Goal: Check status: Check status

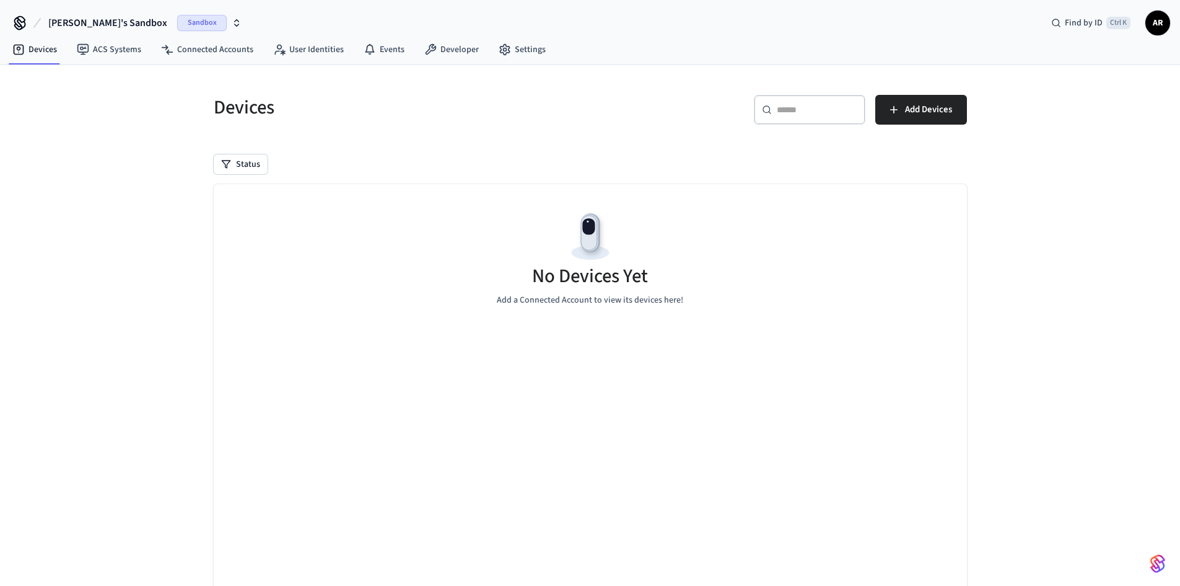
click at [93, 19] on span "[PERSON_NAME]'s Sandbox" at bounding box center [107, 22] width 119 height 15
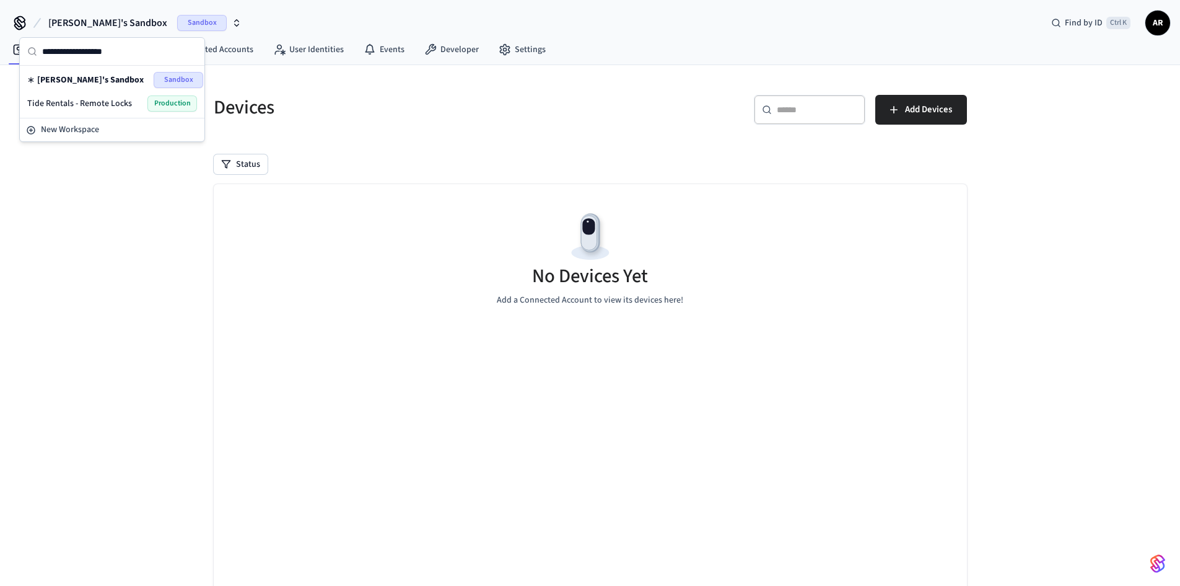
click at [154, 99] on span "Production" at bounding box center [172, 103] width 50 height 16
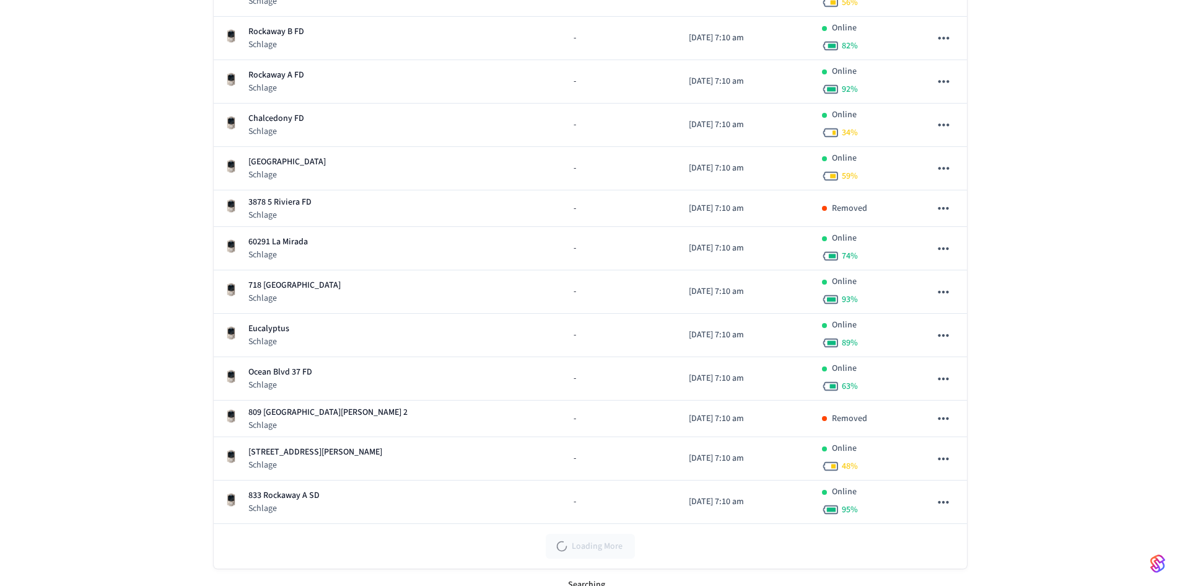
scroll to position [478, 0]
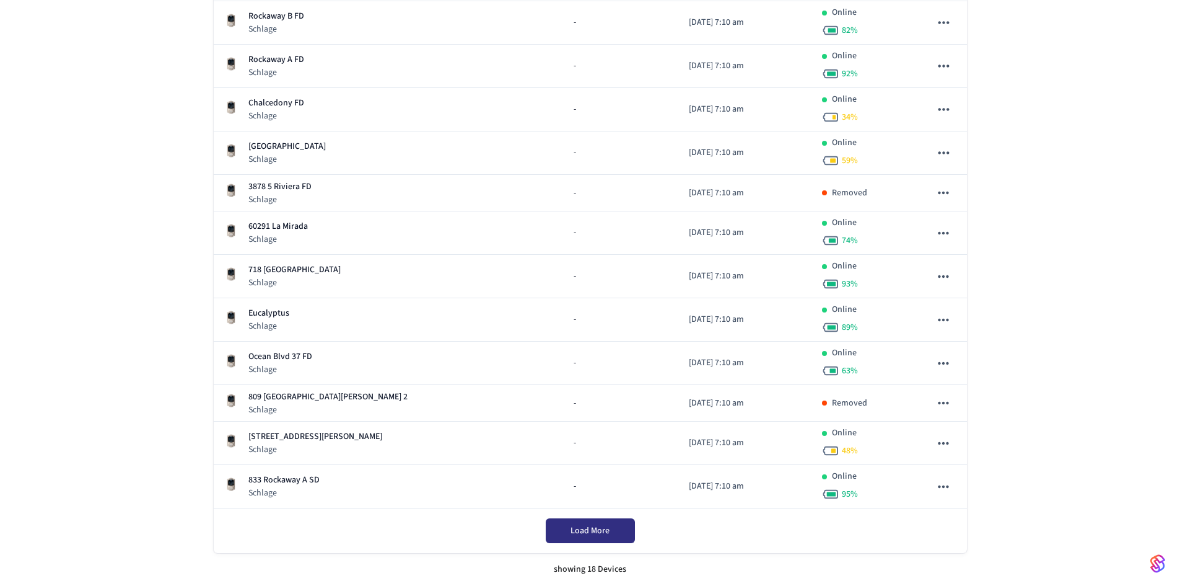
click at [621, 529] on button "Load More" at bounding box center [590, 530] width 89 height 25
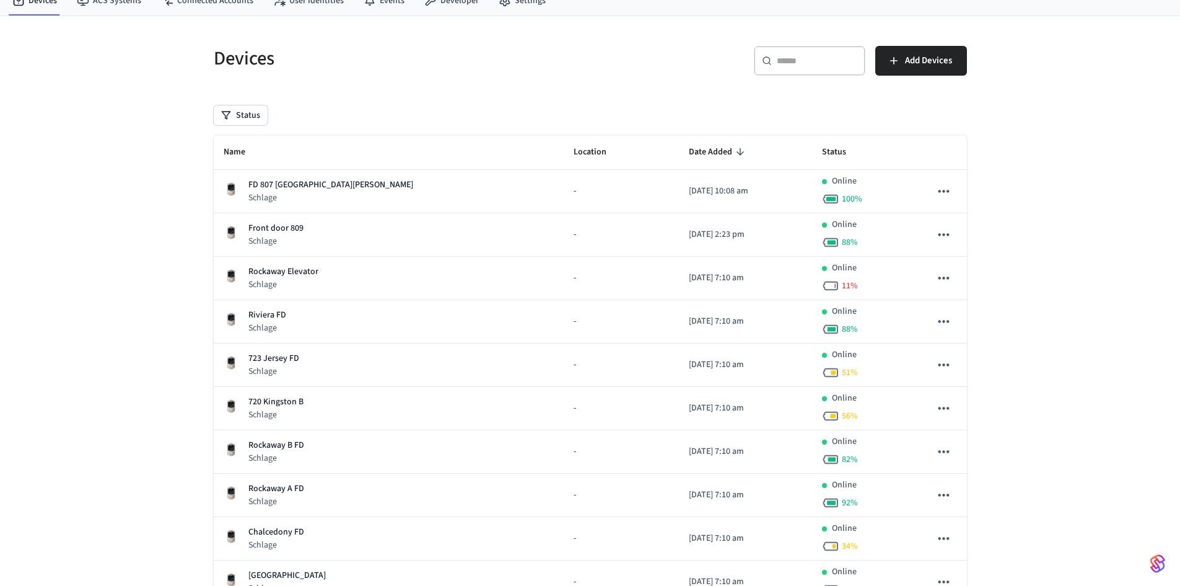
scroll to position [0, 0]
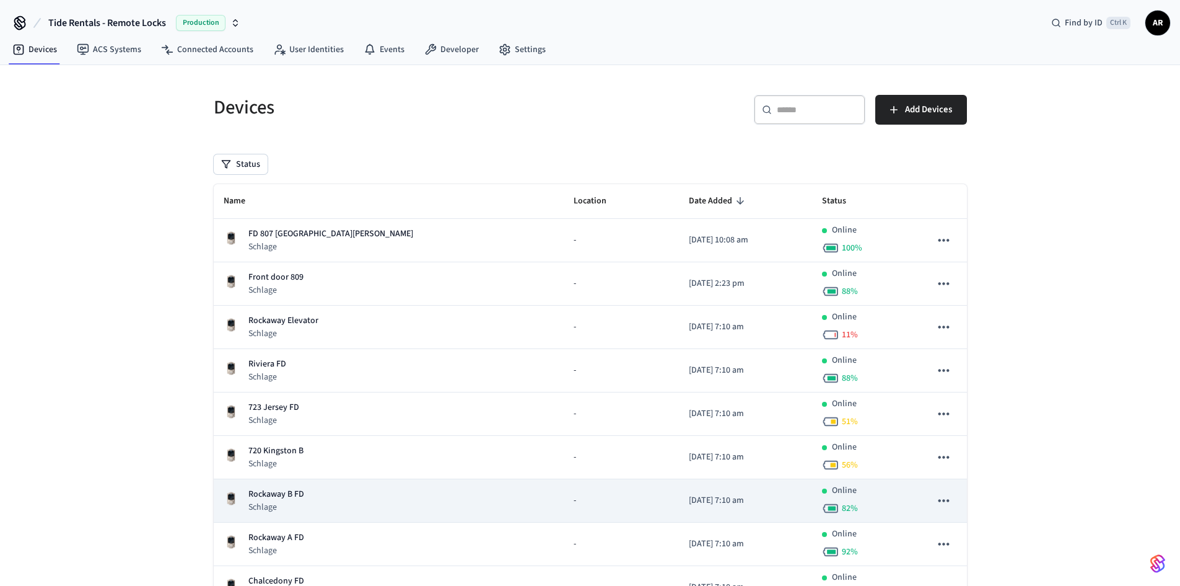
click at [564, 494] on td "-" at bounding box center [621, 500] width 115 height 43
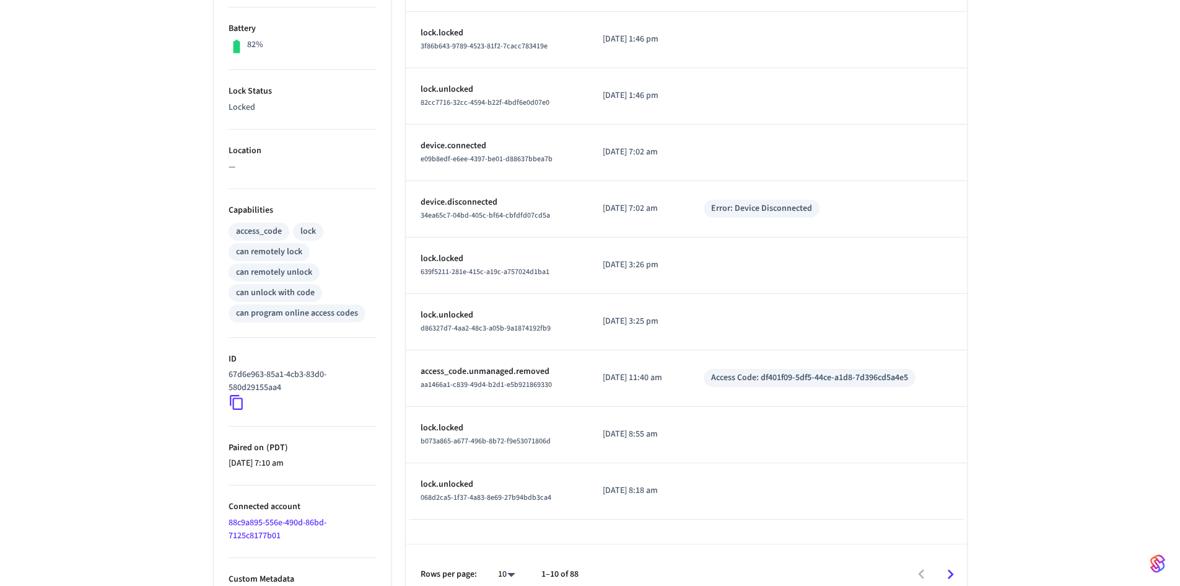
scroll to position [333, 0]
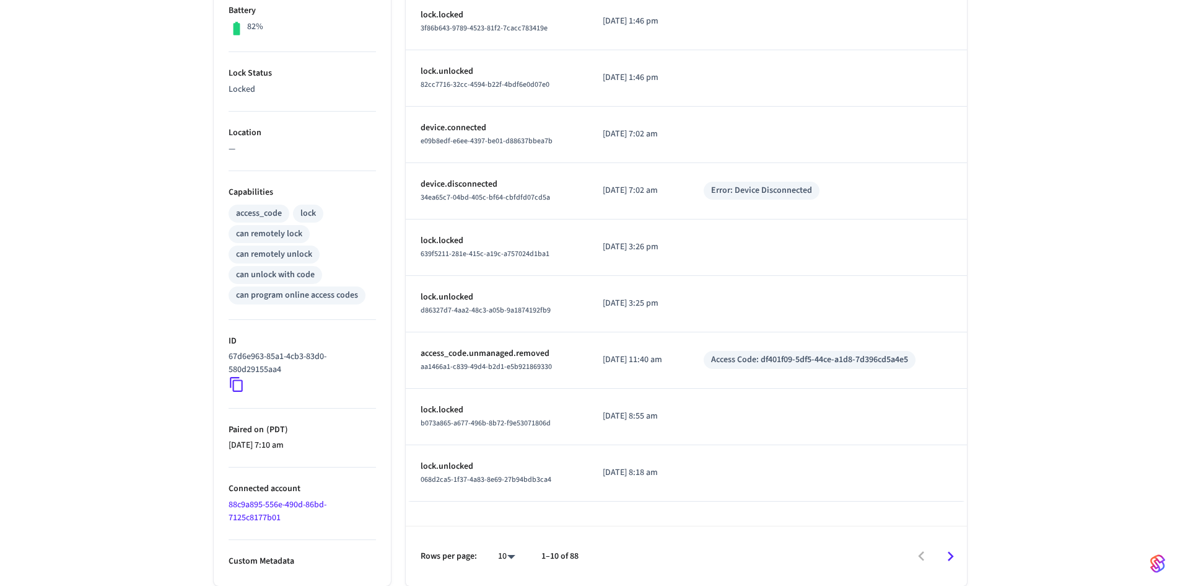
click at [947, 556] on icon "Go to next page" at bounding box center [950, 556] width 19 height 19
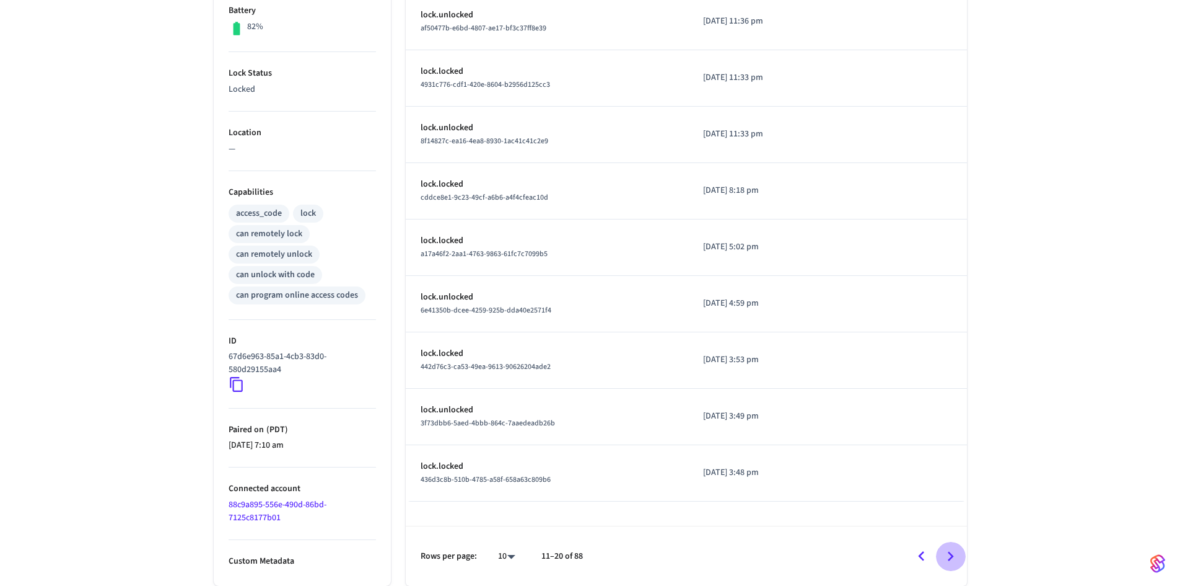
click at [950, 552] on icon "Go to next page" at bounding box center [951, 556] width 6 height 10
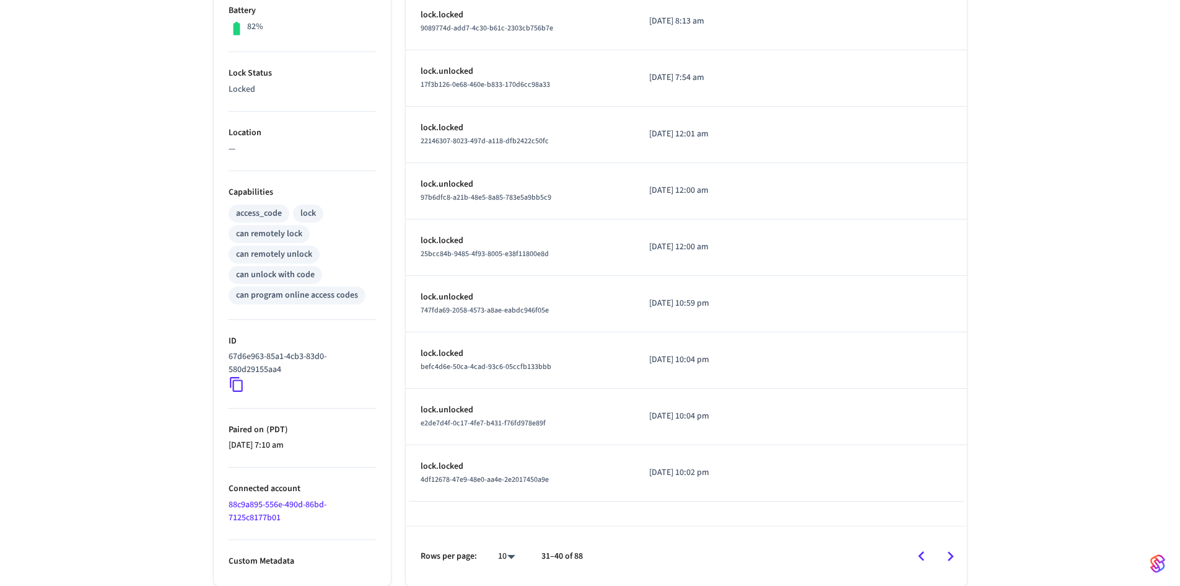
click at [920, 555] on icon "Go to previous page" at bounding box center [921, 556] width 6 height 10
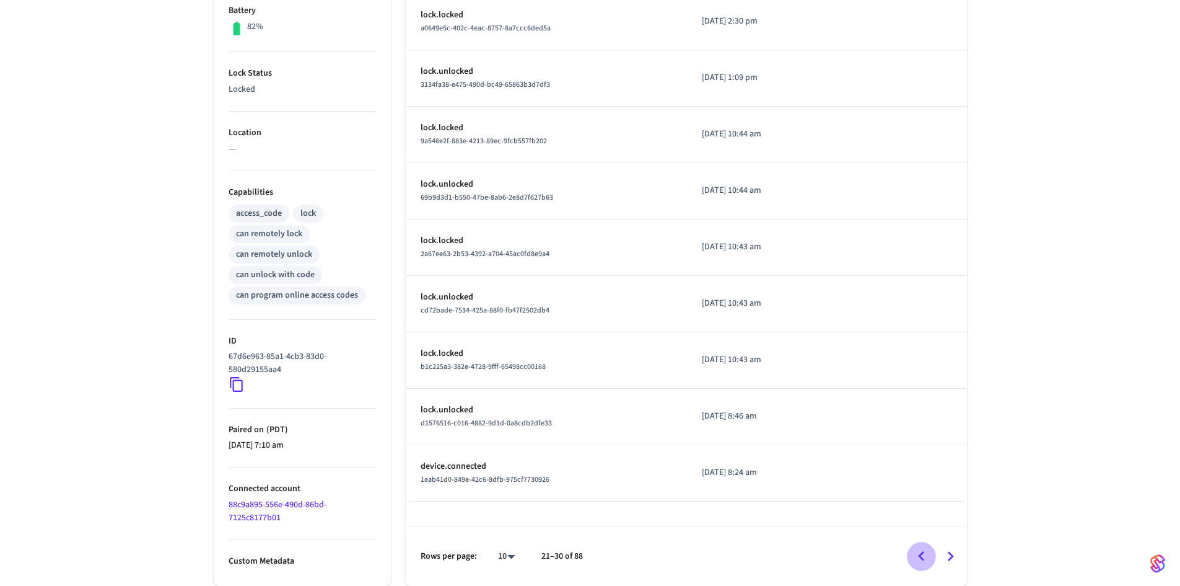
click at [920, 555] on icon "Go to previous page" at bounding box center [921, 556] width 6 height 10
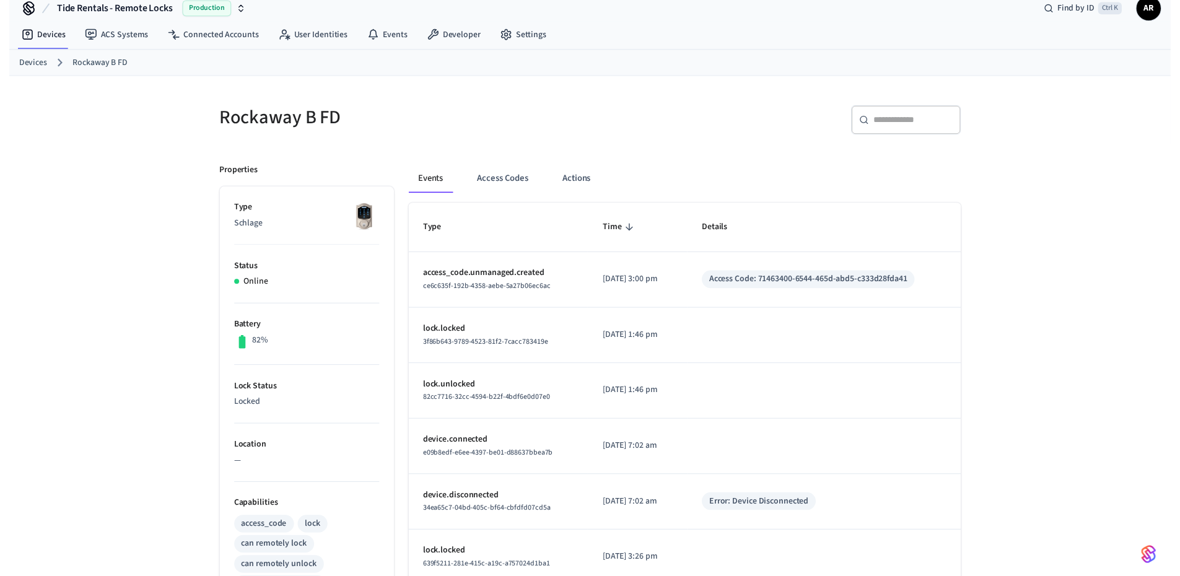
scroll to position [0, 0]
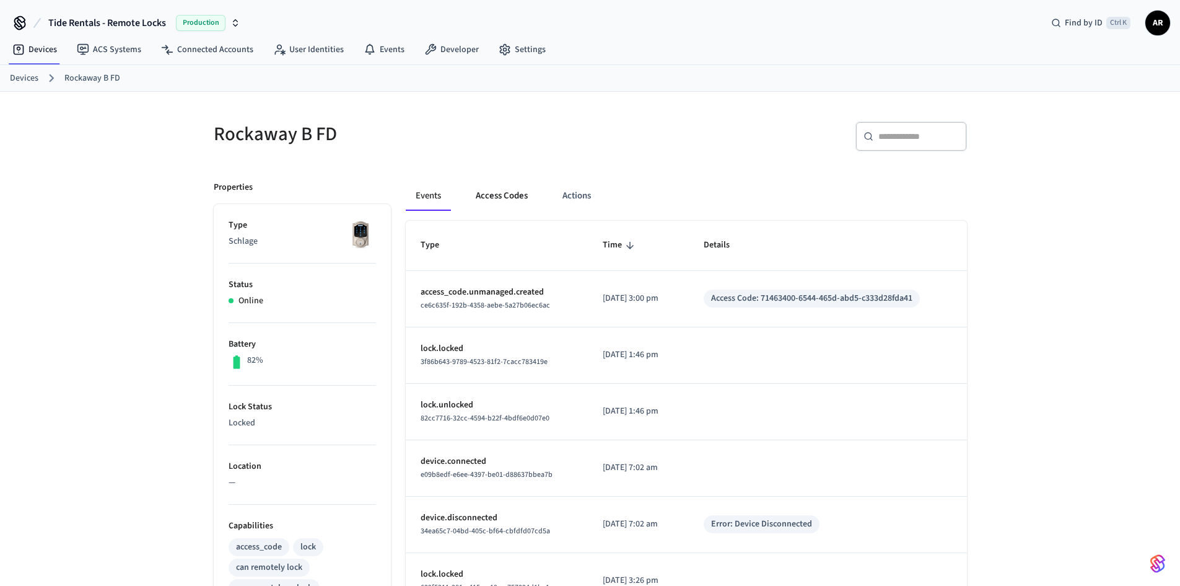
click at [503, 203] on button "Access Codes" at bounding box center [502, 196] width 72 height 30
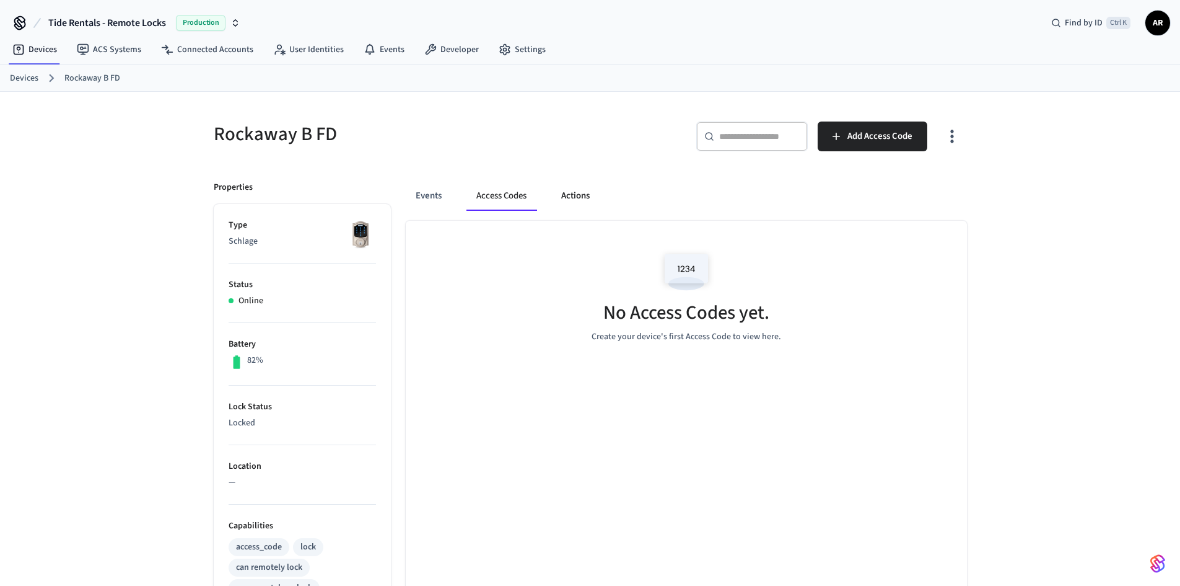
click at [574, 199] on button "Actions" at bounding box center [575, 196] width 48 height 30
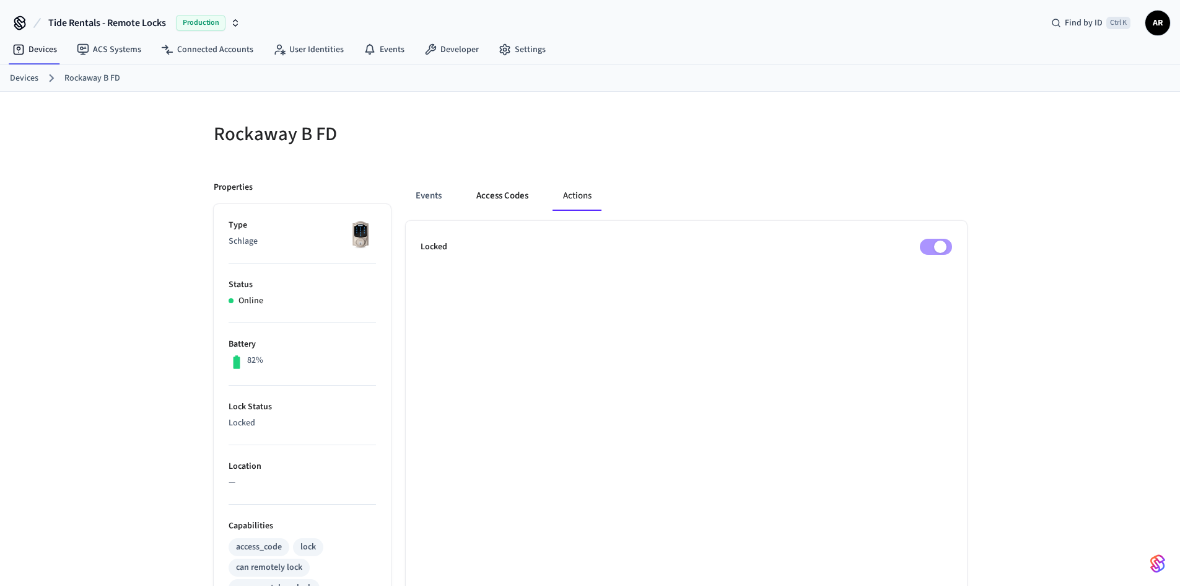
click at [504, 193] on button "Access Codes" at bounding box center [503, 196] width 72 height 30
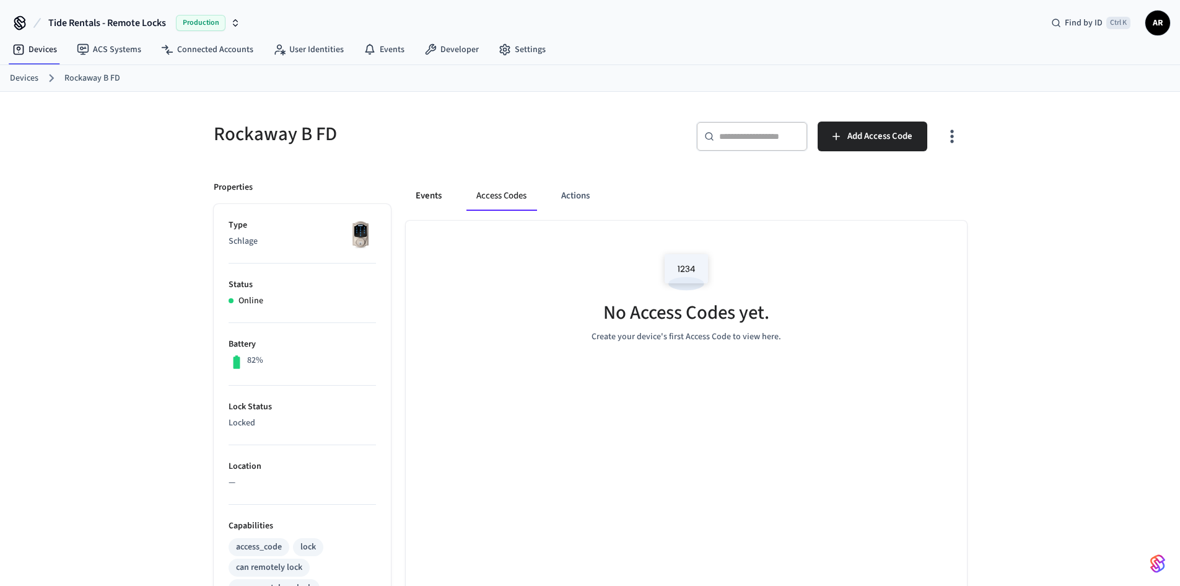
click at [440, 195] on button "Events" at bounding box center [429, 196] width 46 height 30
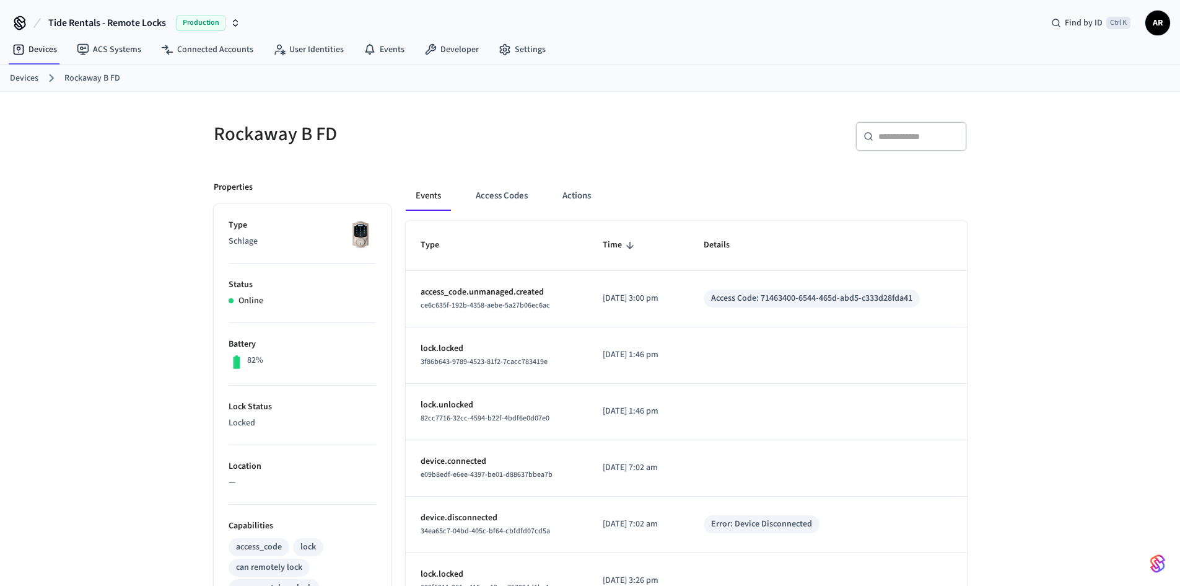
click at [24, 82] on link "Devices" at bounding box center [24, 78] width 29 height 13
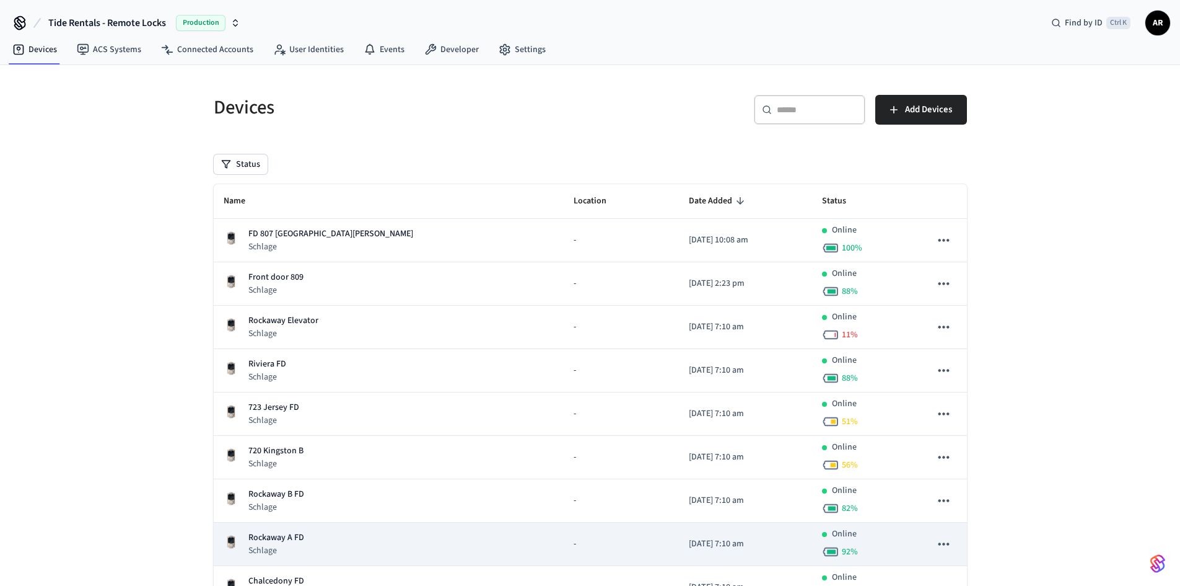
click at [439, 542] on td "Rockaway A FD Schlage" at bounding box center [389, 543] width 351 height 43
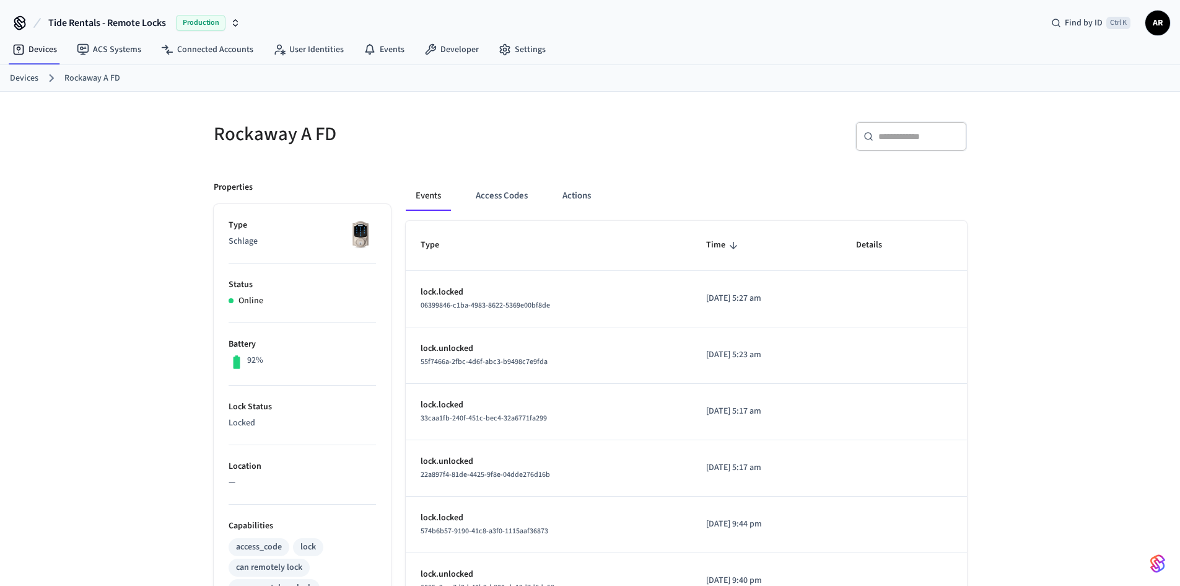
click at [1162, 19] on span "AR" at bounding box center [1158, 23] width 22 height 22
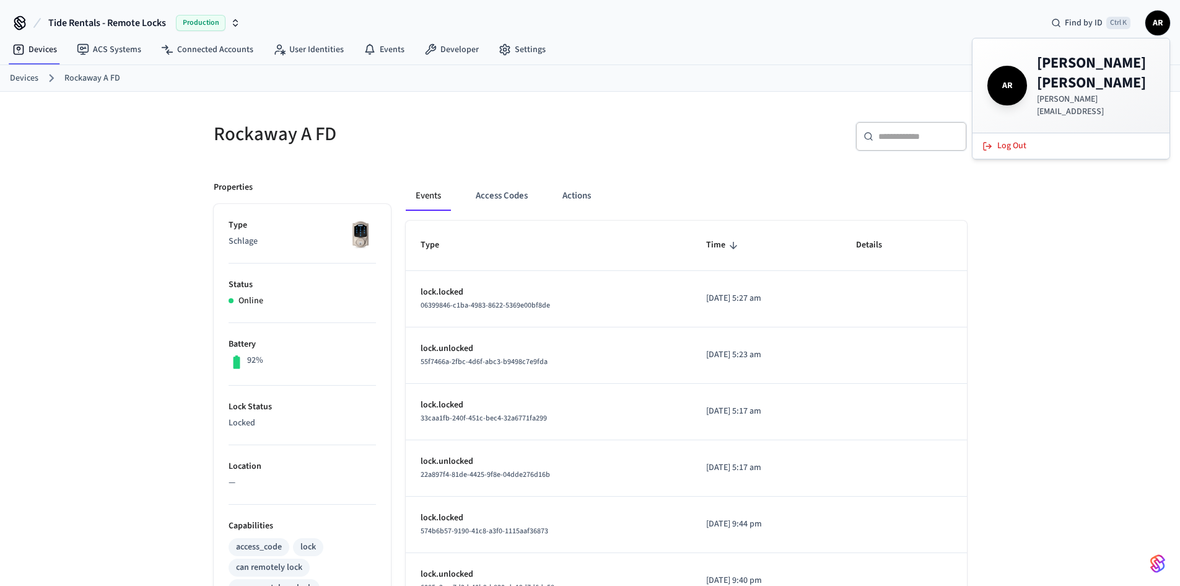
click at [1156, 25] on span "AR" at bounding box center [1158, 23] width 22 height 22
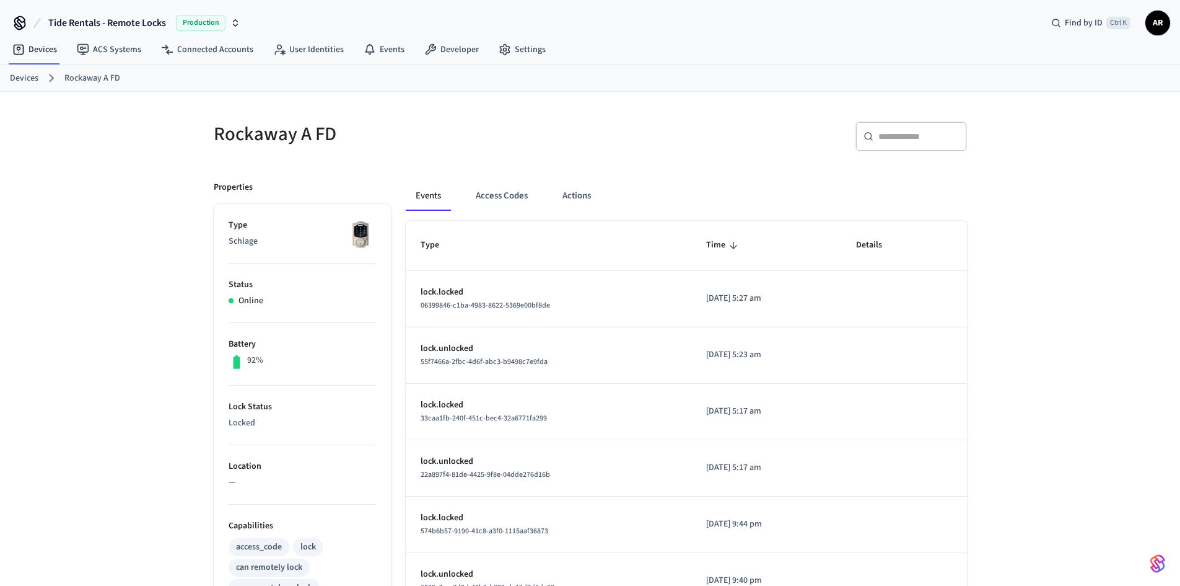
click at [1156, 25] on span "AR" at bounding box center [1158, 23] width 22 height 22
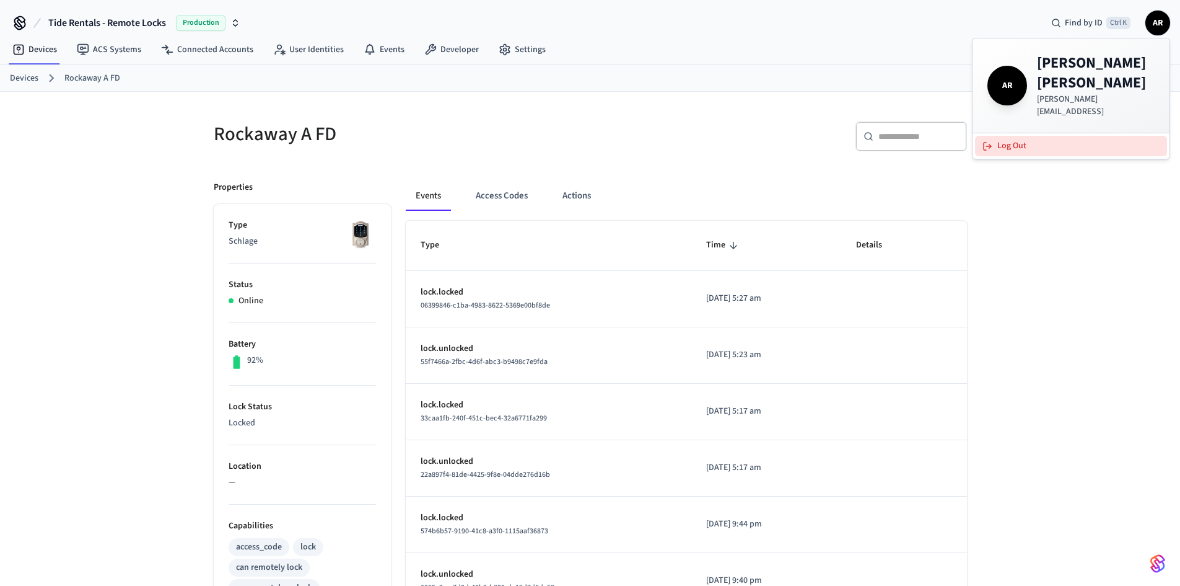
click at [1022, 136] on button "Log Out" at bounding box center [1071, 146] width 192 height 20
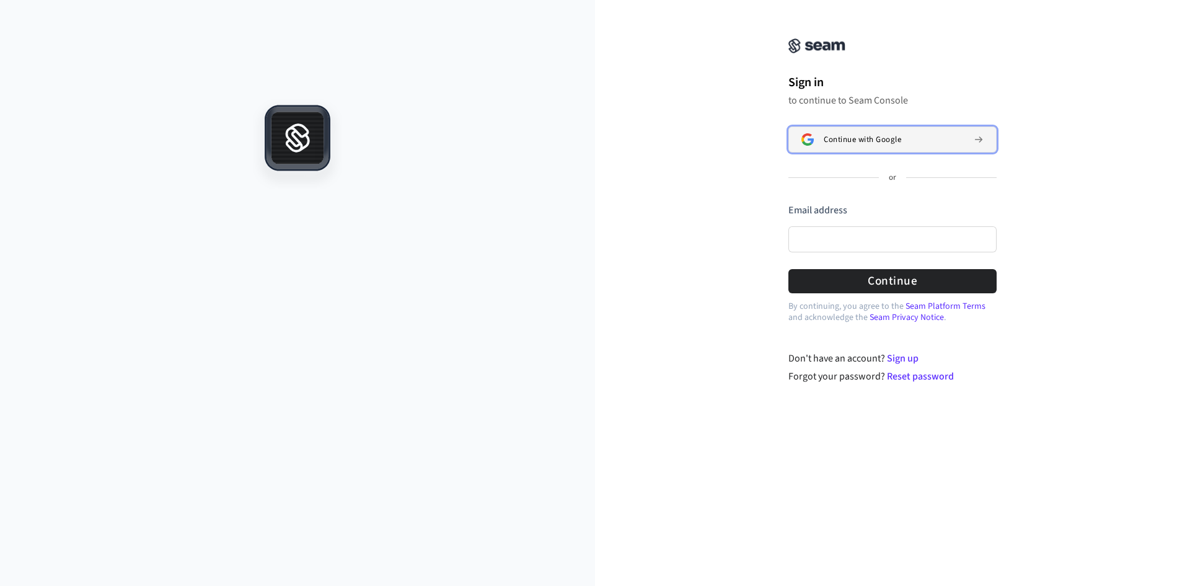
click at [875, 136] on span "Continue with Google" at bounding box center [862, 139] width 77 height 10
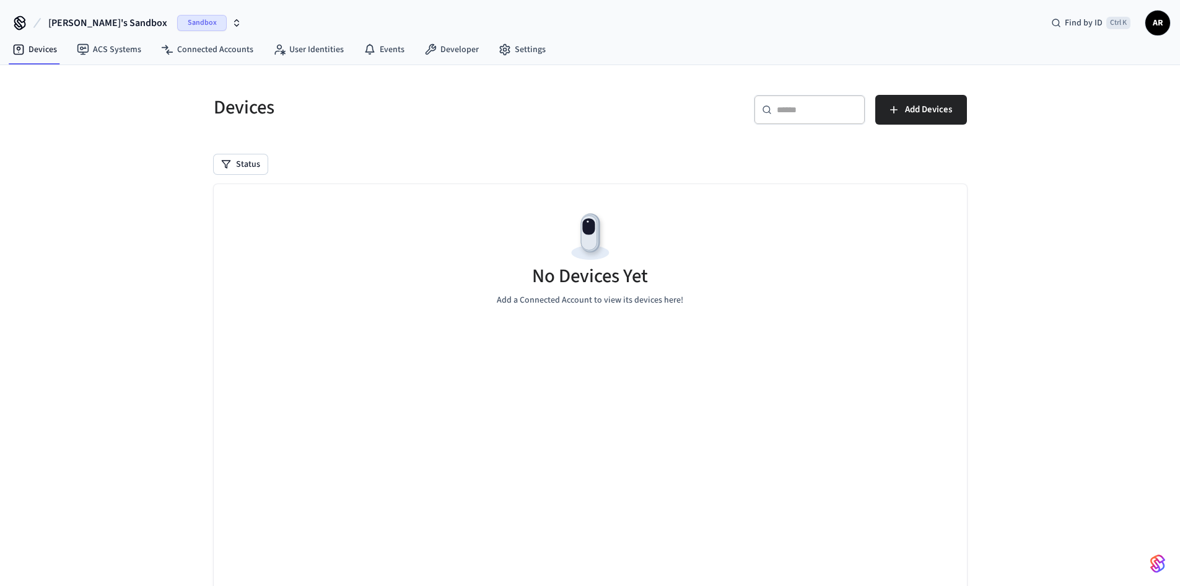
click at [112, 20] on span "[PERSON_NAME]'s Sandbox" at bounding box center [107, 22] width 119 height 15
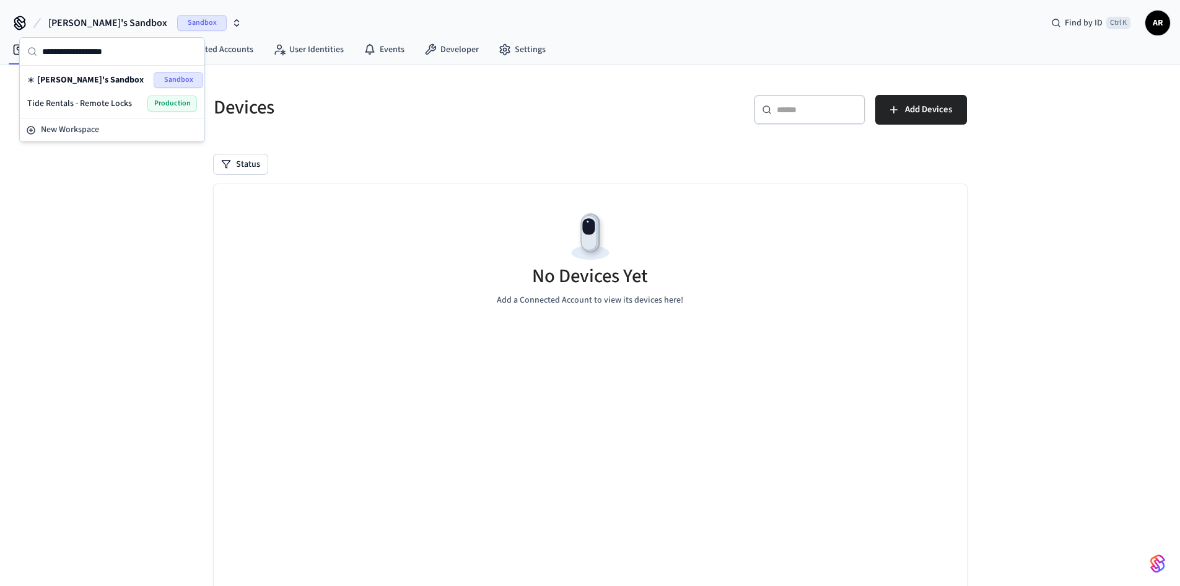
click at [120, 100] on span "Tide Rentals - Remote Locks" at bounding box center [79, 103] width 105 height 12
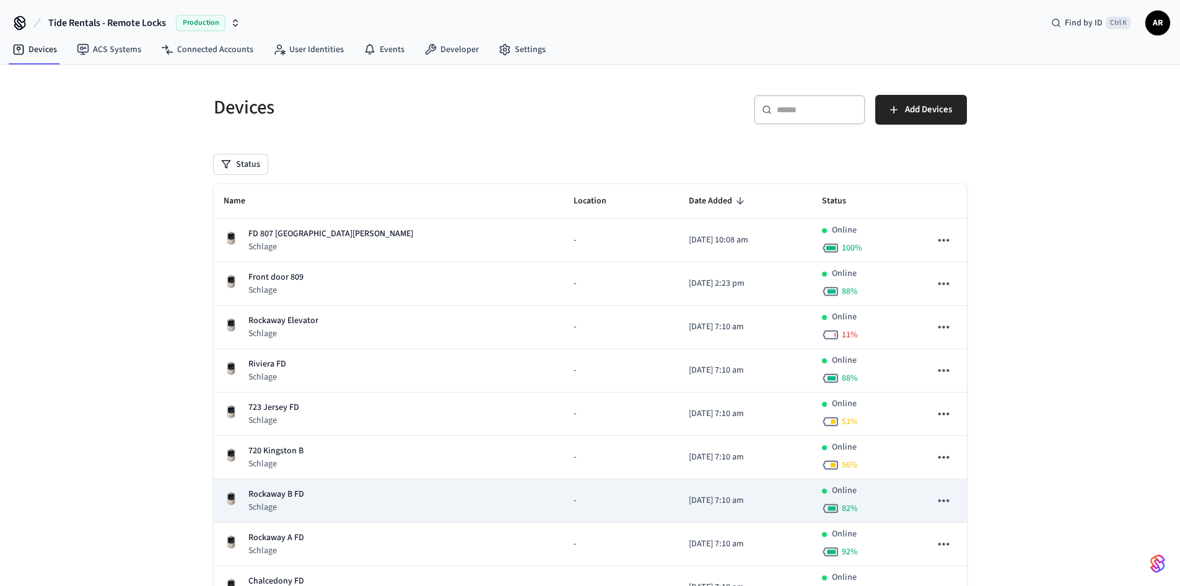
click at [353, 496] on div "Rockaway B FD Schlage" at bounding box center [389, 500] width 331 height 25
